Goal: Task Accomplishment & Management: Manage account settings

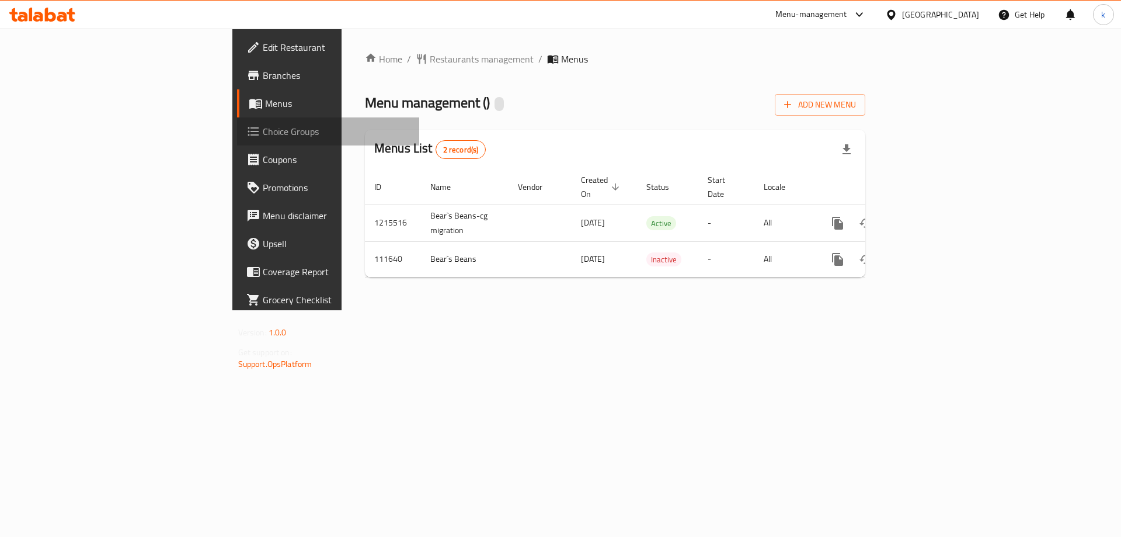
click at [263, 124] on span "Choice Groups" at bounding box center [337, 131] width 148 height 14
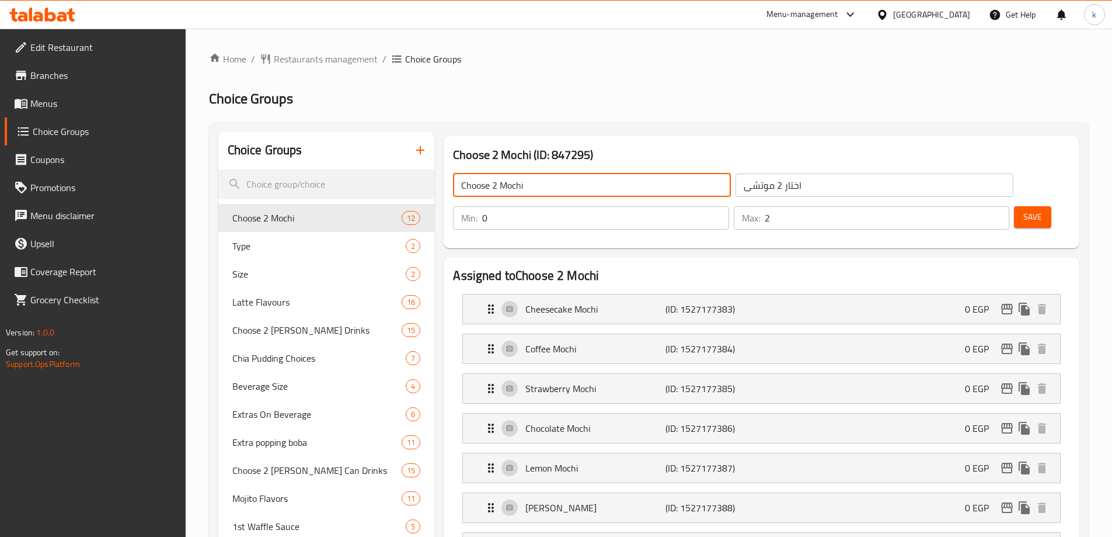
click at [527, 184] on input "Choose 2 Mochi" at bounding box center [592, 184] width 278 height 23
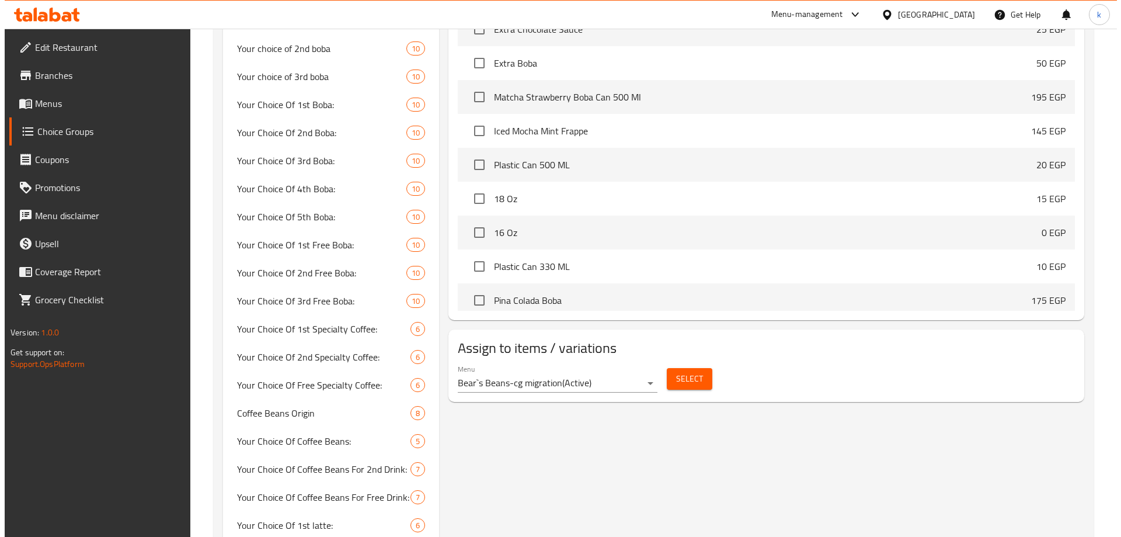
scroll to position [934, 0]
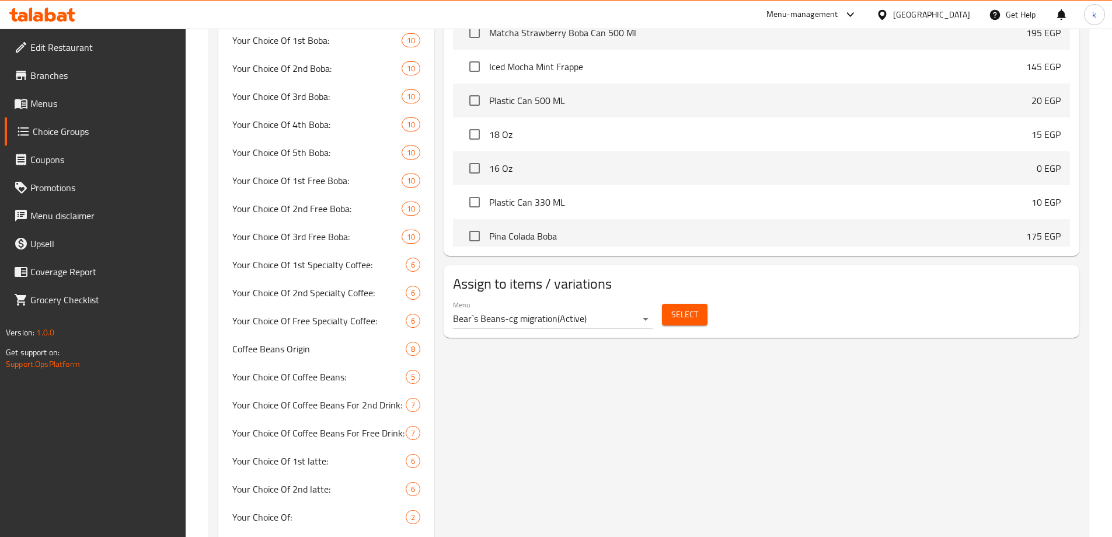
click at [682, 307] on span "Select" at bounding box center [684, 314] width 27 height 15
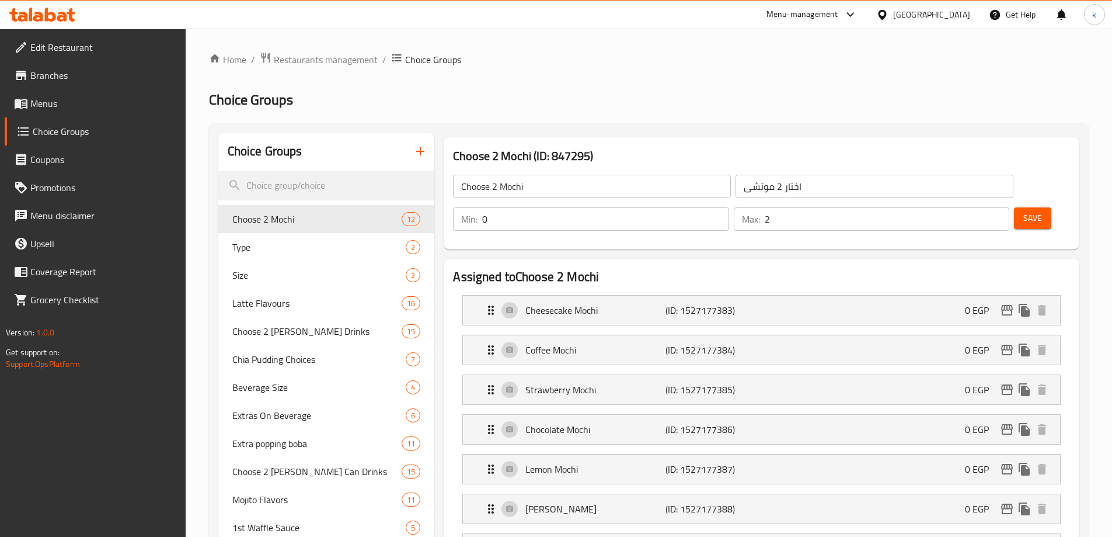
click at [55, 110] on span "Menus" at bounding box center [103, 103] width 146 height 14
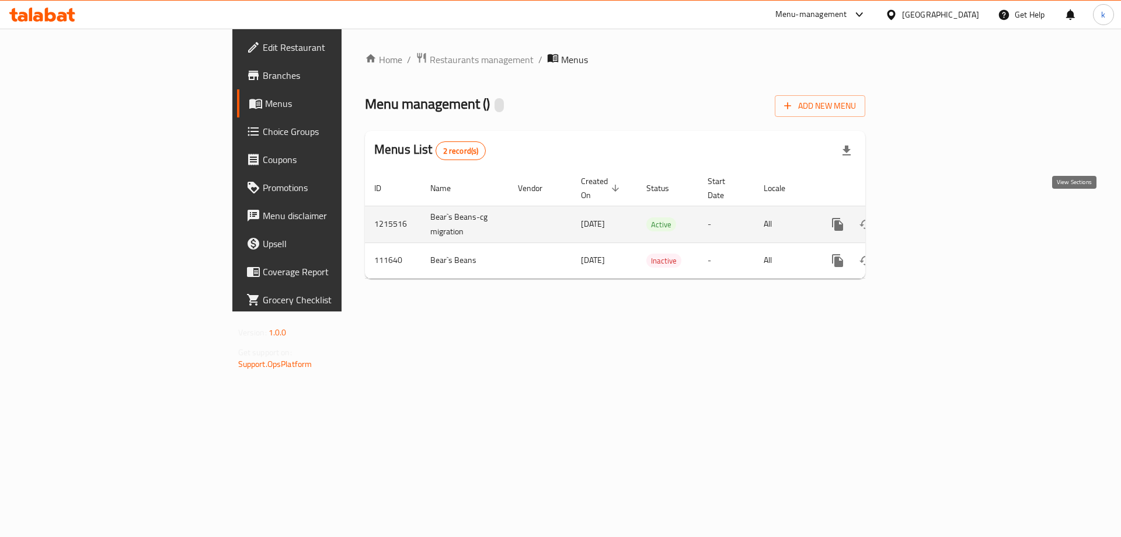
click at [927, 219] on icon "enhanced table" at bounding box center [922, 224] width 11 height 11
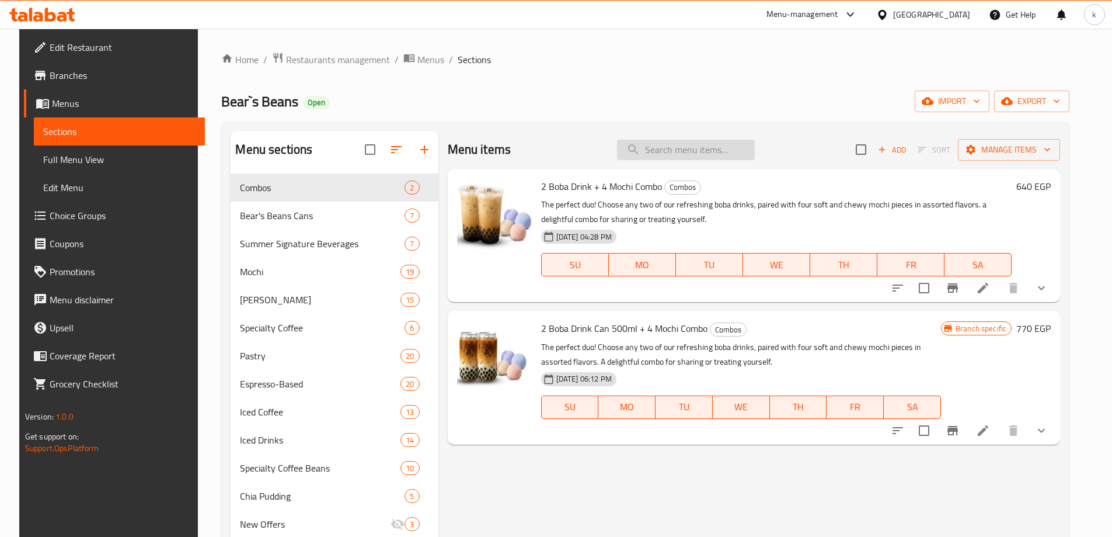
click at [682, 154] on input "search" at bounding box center [686, 150] width 138 height 20
click at [990, 291] on icon at bounding box center [983, 288] width 14 height 14
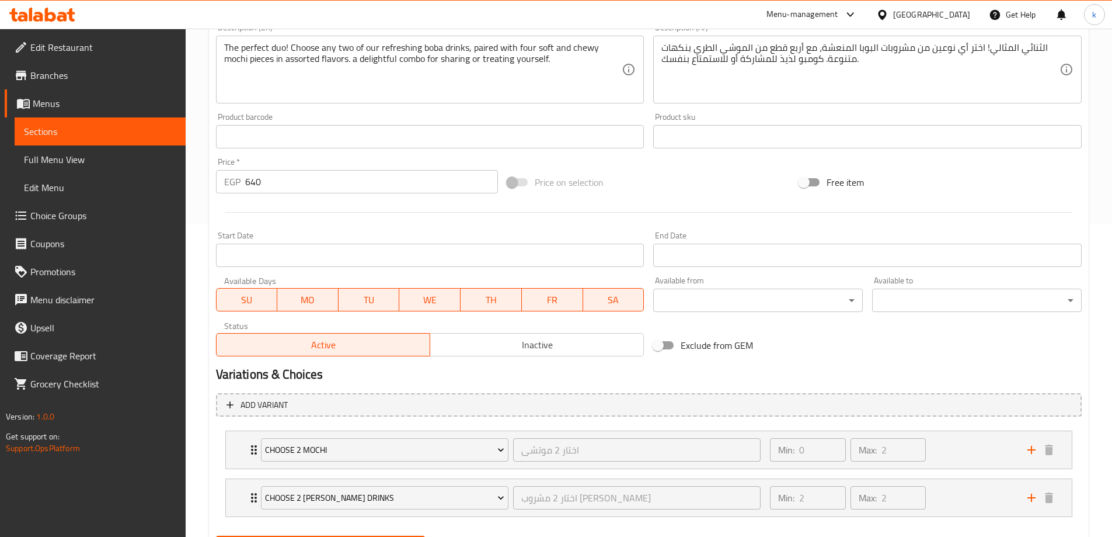
scroll to position [372, 0]
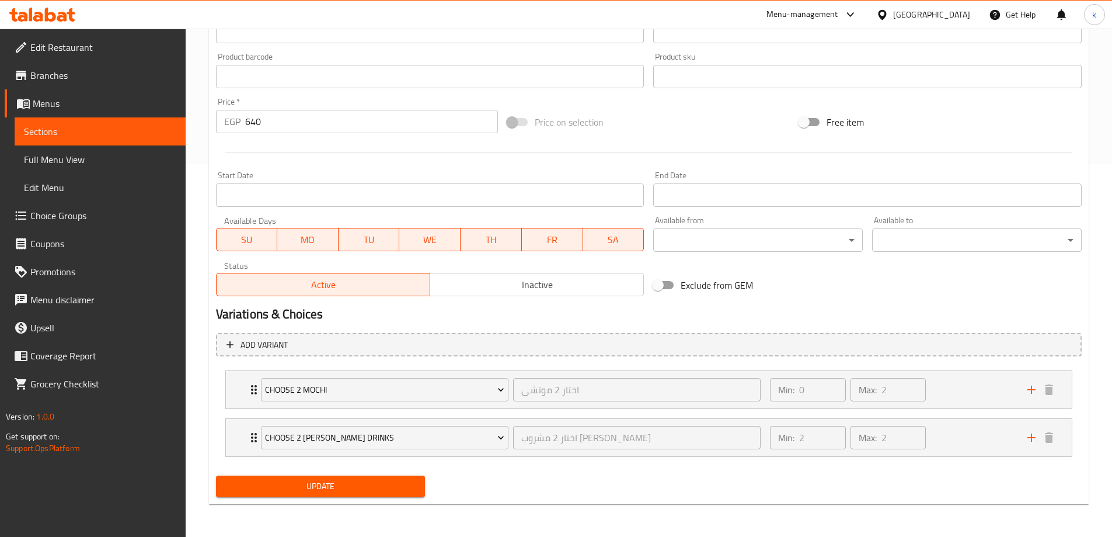
drag, startPoint x: 748, startPoint y: 294, endPoint x: 745, endPoint y: 301, distance: 8.4
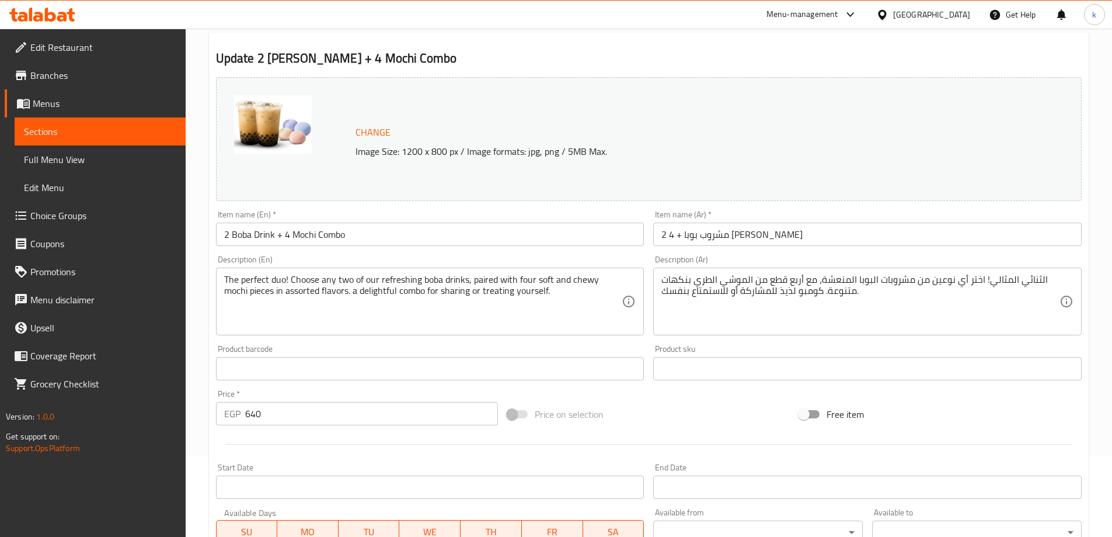
scroll to position [0, 0]
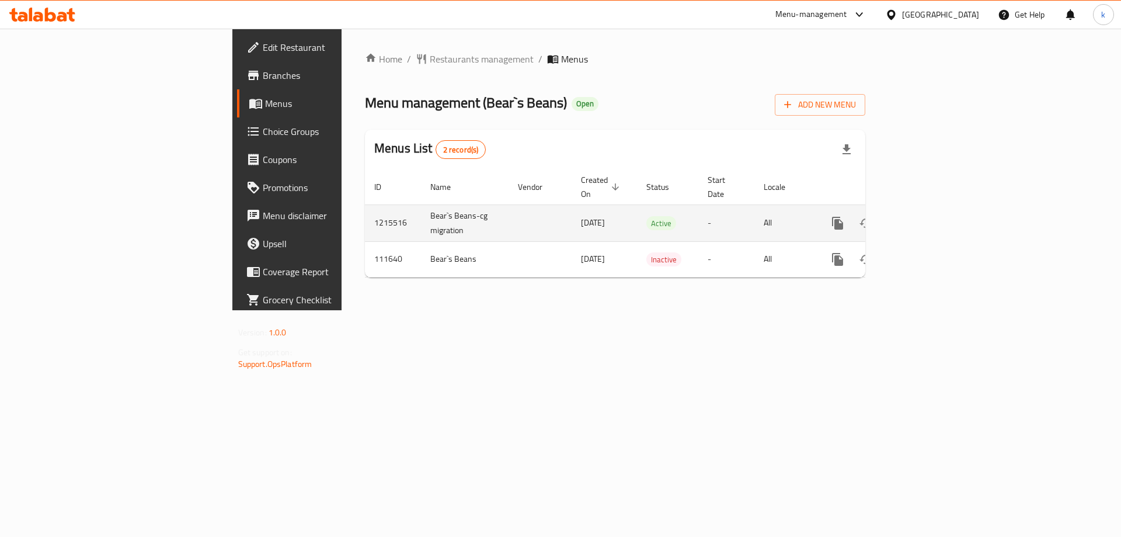
click at [929, 216] on icon "enhanced table" at bounding box center [922, 223] width 14 height 14
